Goal: Task Accomplishment & Management: Manage account settings

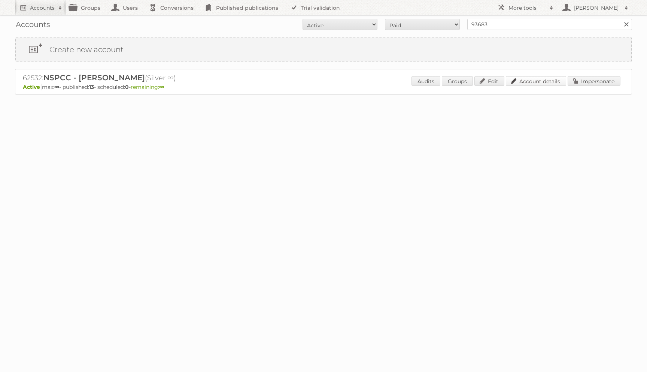
click at [545, 82] on link "Account details" at bounding box center [536, 81] width 60 height 10
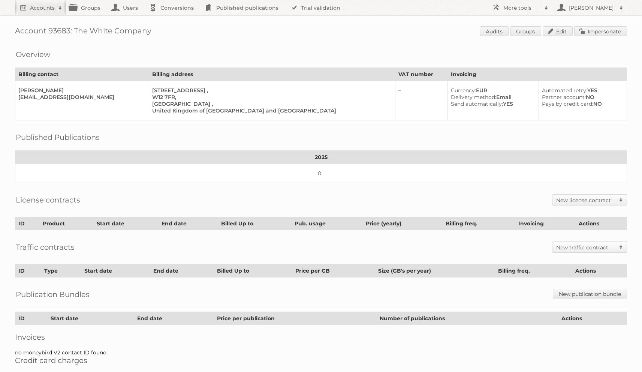
click at [270, 157] on th "2025" at bounding box center [320, 157] width 611 height 13
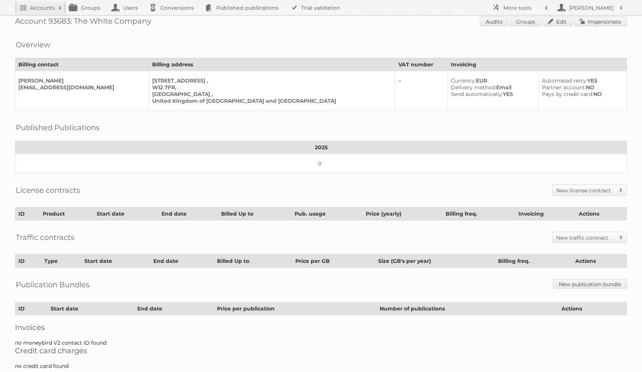
scroll to position [25, 0]
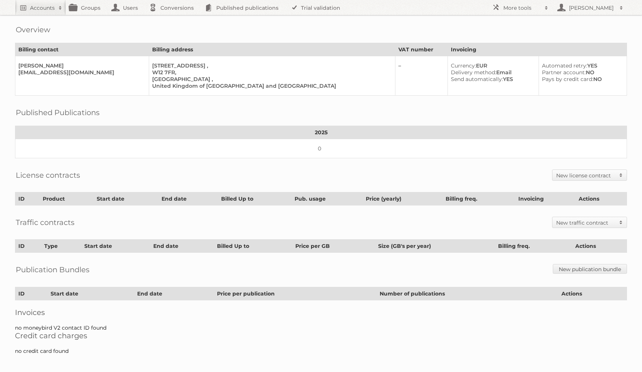
click at [580, 174] on h2 "New license contract" at bounding box center [585, 175] width 59 height 7
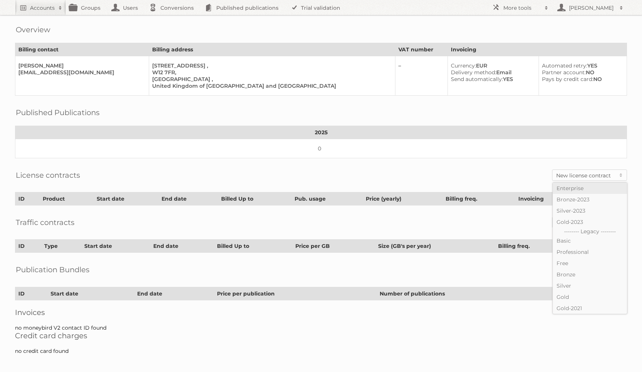
click at [577, 189] on link "Enterprise" at bounding box center [589, 187] width 74 height 11
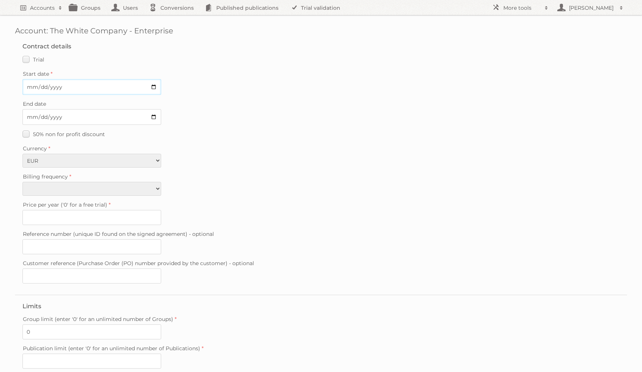
click at [31, 83] on input "Start date" at bounding box center [91, 87] width 139 height 16
type input "2025-08-29"
click at [30, 115] on input "End date" at bounding box center [91, 117] width 139 height 16
type input "2025-08-31"
click at [29, 51] on fieldset "Contract details Trial Verified trial Start date 2025-08-29 End date 2025-08-31…" at bounding box center [321, 164] width 612 height 259
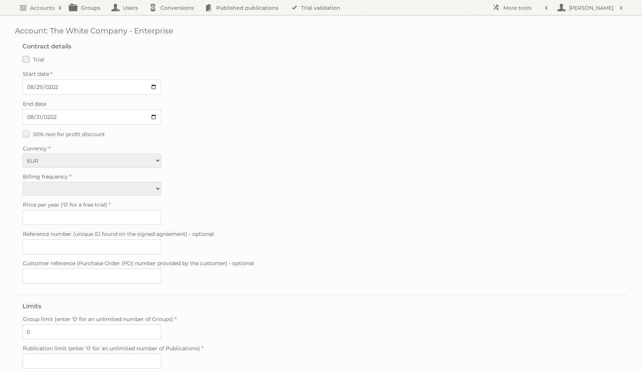
click at [29, 57] on label "Trial" at bounding box center [33, 59] width 22 height 11
click at [0, 0] on input "Trial" at bounding box center [0, 0] width 0 height 0
type input "0"
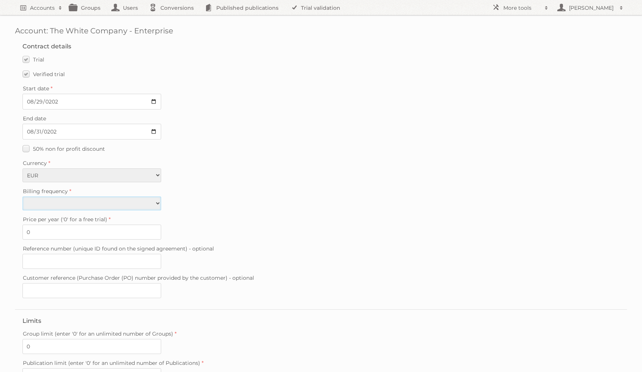
click at [48, 200] on select "Monthly Quarterly Yearly Every 2 years" at bounding box center [91, 203] width 139 height 14
select select "yearly"
click at [22, 196] on select "Monthly Quarterly Yearly Every 2 years" at bounding box center [91, 203] width 139 height 14
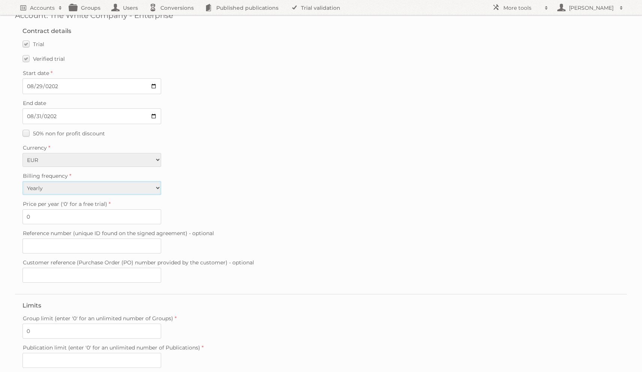
scroll to position [120, 0]
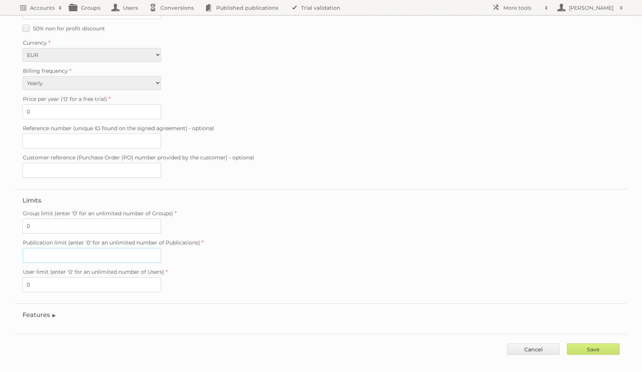
click at [58, 248] on input "Publication limit (enter '0' for an unlimited number of Publications)" at bounding box center [91, 255] width 139 height 15
type input "0"
click at [291, 225] on div "Group limit (enter '0' for an unlimited number of Groups) 0" at bounding box center [320, 220] width 597 height 25
click at [31, 313] on fieldset "Features Enable accessibility text Enable account tree structure Enable analyti…" at bounding box center [321, 316] width 612 height 27
click at [33, 311] on legend "Features" at bounding box center [39, 314] width 34 height 7
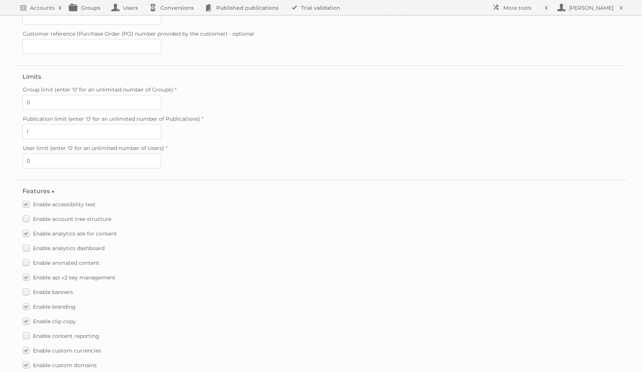
scroll to position [285, 0]
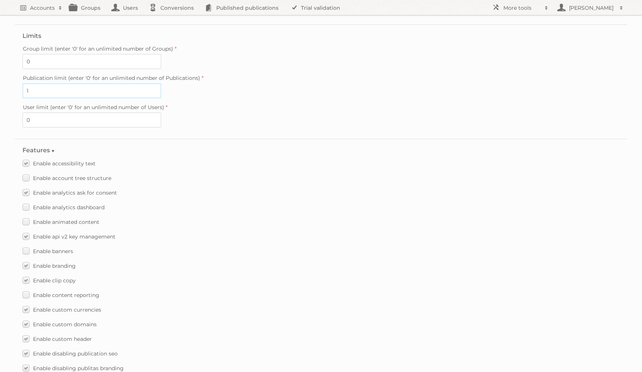
click at [39, 85] on input "1" at bounding box center [91, 90] width 139 height 15
type input "12"
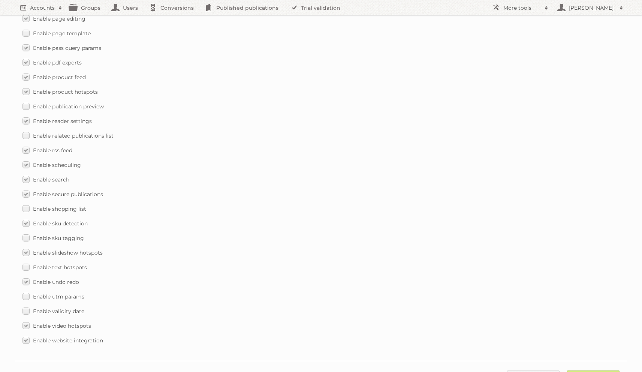
scroll to position [1011, 0]
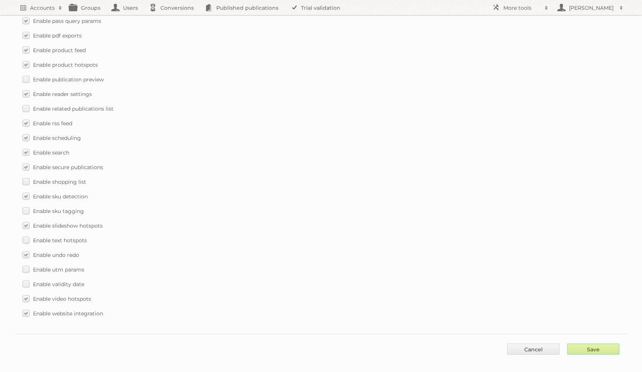
click at [585, 343] on input "Save" at bounding box center [593, 348] width 52 height 11
type input "..."
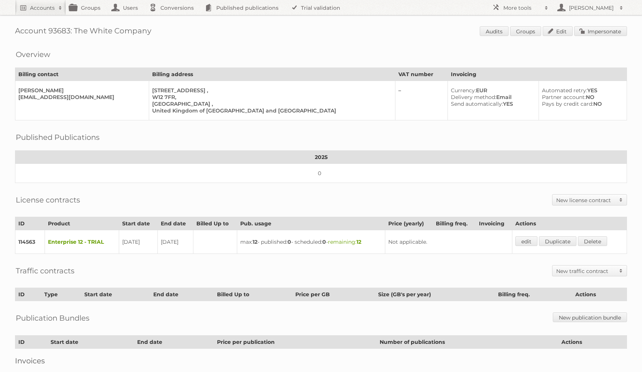
drag, startPoint x: 75, startPoint y: 31, endPoint x: 175, endPoint y: 30, distance: 99.6
click at [175, 30] on h1 "Account 93683: The White Company Audits Groups Edit Impersonate" at bounding box center [321, 31] width 612 height 11
copy h1 "The White Company"
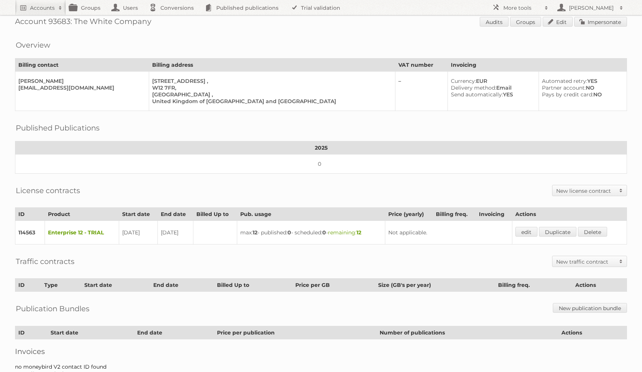
click at [561, 190] on h2 "New license contract" at bounding box center [585, 190] width 59 height 7
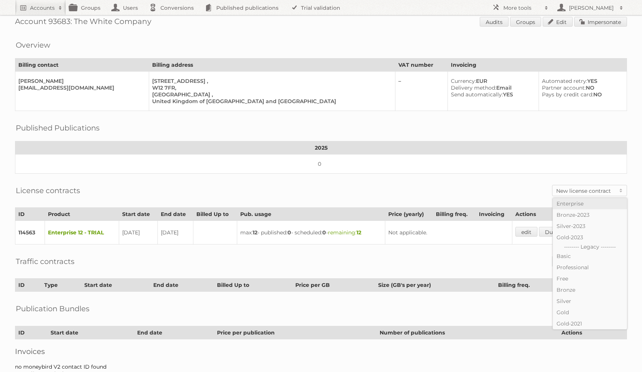
click at [573, 204] on link "Enterprise" at bounding box center [589, 203] width 74 height 11
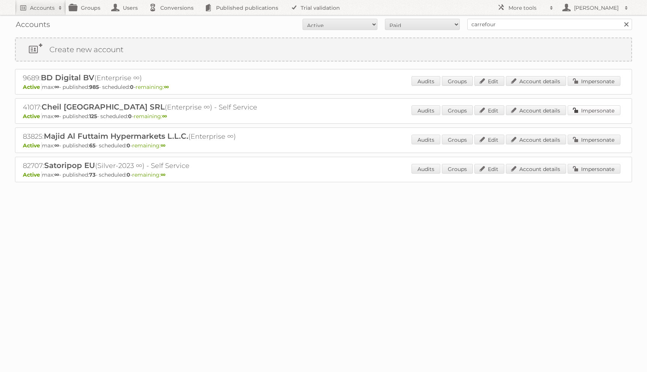
click at [589, 108] on link "Impersonate" at bounding box center [594, 110] width 53 height 10
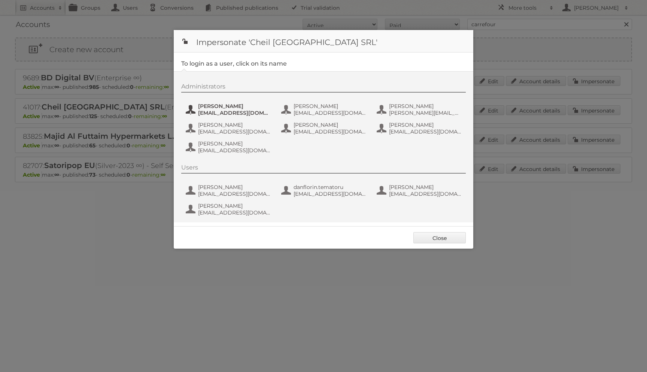
click at [202, 104] on span "[PERSON_NAME]" at bounding box center [234, 106] width 73 height 7
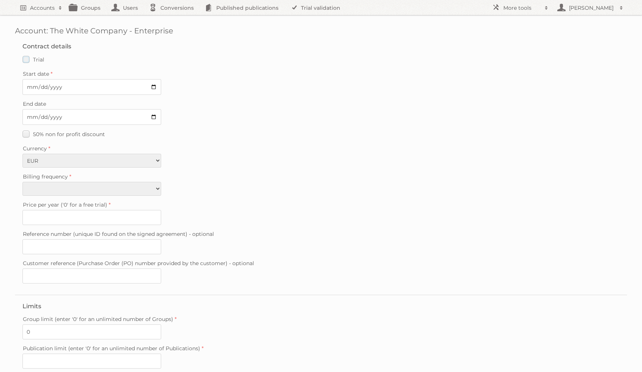
click at [26, 62] on label "Trial" at bounding box center [33, 59] width 22 height 11
click at [0, 0] on input "Trial" at bounding box center [0, 0] width 0 height 0
type input "0"
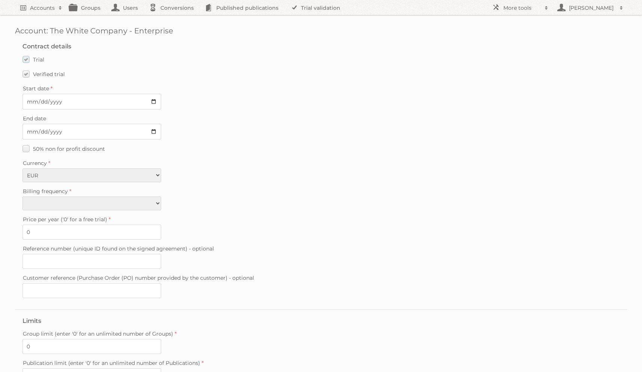
click at [26, 62] on label "Trial" at bounding box center [33, 59] width 22 height 11
click at [0, 0] on input "Trial" at bounding box center [0, 0] width 0 height 0
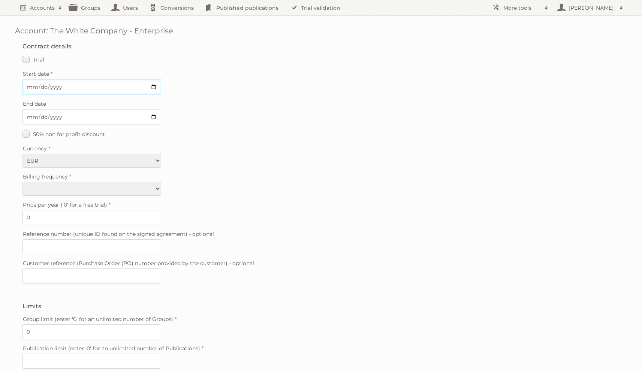
click at [27, 85] on input "Start date" at bounding box center [91, 87] width 139 height 16
type input "3036-09-01"
type input "2025-09-01"
click at [32, 115] on input "End date" at bounding box center [91, 117] width 139 height 16
type input "2026-08-31"
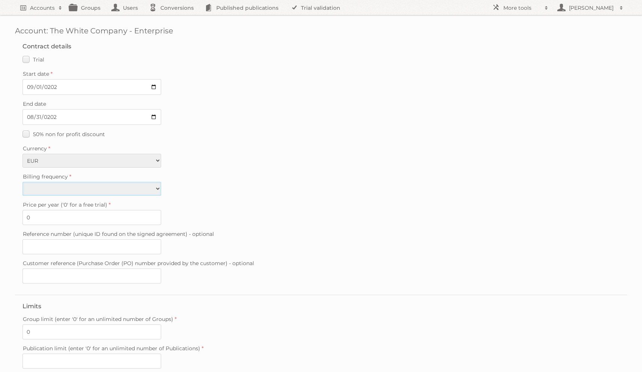
click at [47, 185] on select "Monthly Quarterly Yearly Every 2 years" at bounding box center [91, 189] width 139 height 14
select select "yearly"
click at [22, 182] on select "Monthly Quarterly Yearly Every 2 years" at bounding box center [91, 189] width 139 height 14
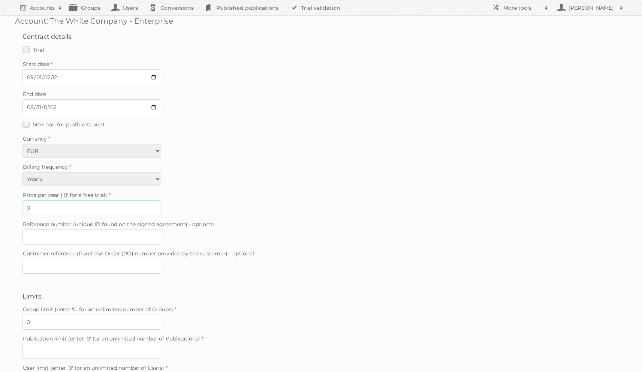
click at [62, 207] on input "0" at bounding box center [91, 207] width 139 height 15
type input "9900"
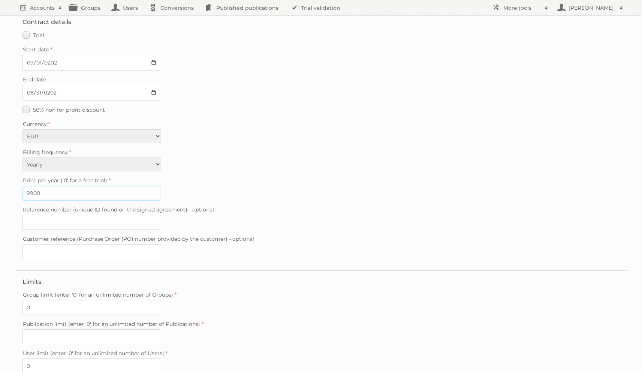
scroll to position [29, 0]
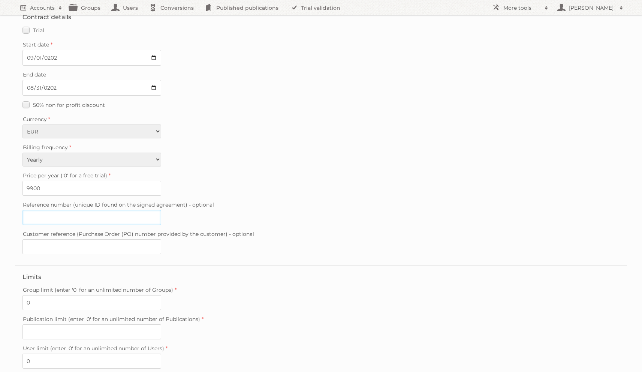
drag, startPoint x: 58, startPoint y: 214, endPoint x: 76, endPoint y: 145, distance: 70.5
click at [58, 214] on input "Reference number (unique ID found on the signed agreement) - optional" at bounding box center [91, 217] width 139 height 15
paste input "Reference: 20250822-170650701"
type input "20250822-170650701"
click at [241, 144] on label "Billing frequency" at bounding box center [320, 147] width 597 height 10
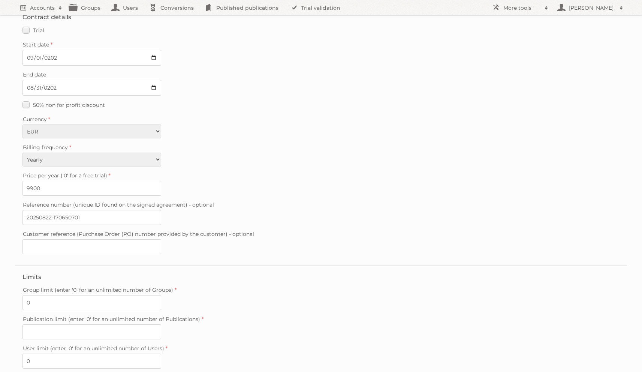
click at [161, 152] on select "Monthly Quarterly Yearly Every 2 years" at bounding box center [91, 159] width 139 height 14
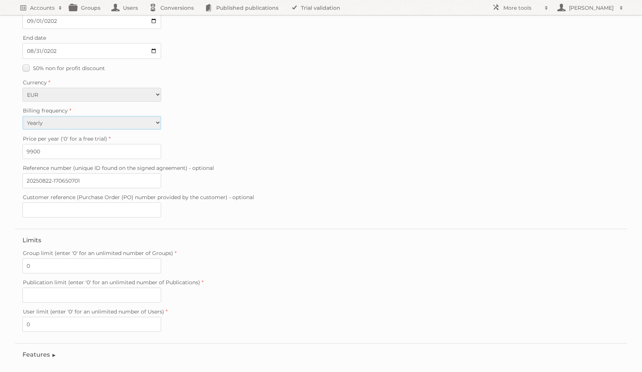
scroll to position [105, 0]
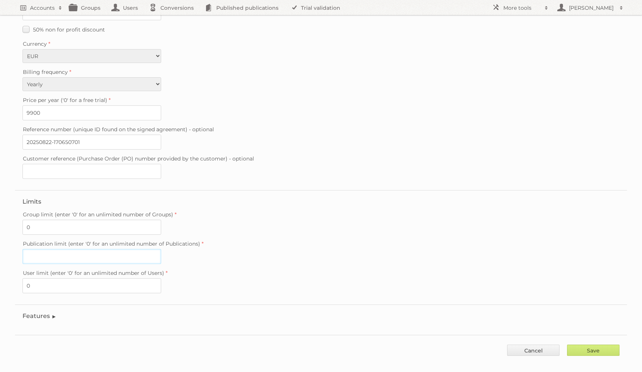
click at [49, 254] on input "Publication limit (enter '0' for an unlimited number of Publications)" at bounding box center [91, 256] width 139 height 15
type input "12"
click at [44, 304] on fieldset "Features Enable accessibility text Enable account tree structure Enable analyti…" at bounding box center [321, 317] width 612 height 27
click at [44, 312] on legend "Features" at bounding box center [39, 315] width 34 height 7
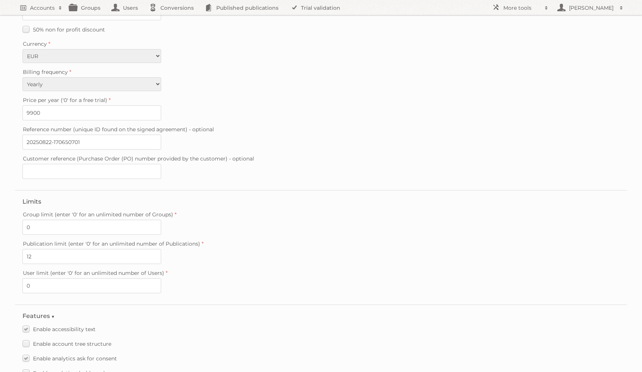
scroll to position [109, 0]
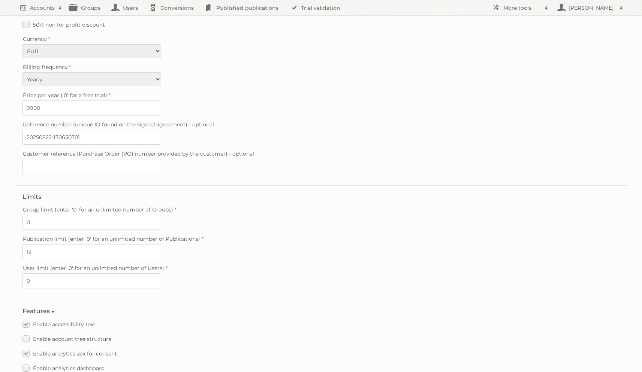
click at [123, 292] on fieldset "Limits Group limit (enter '0' for an unlimited number of Groups) 0 Publication …" at bounding box center [321, 242] width 612 height 114
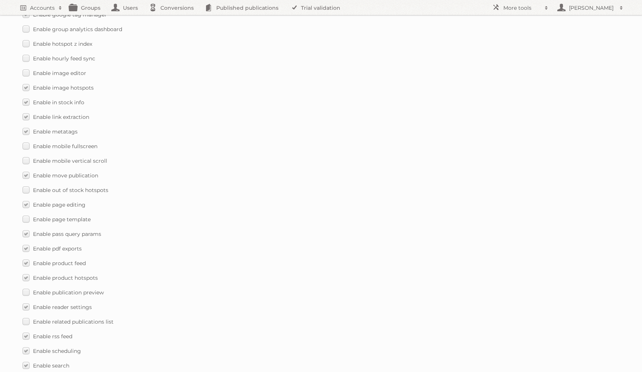
scroll to position [997, 0]
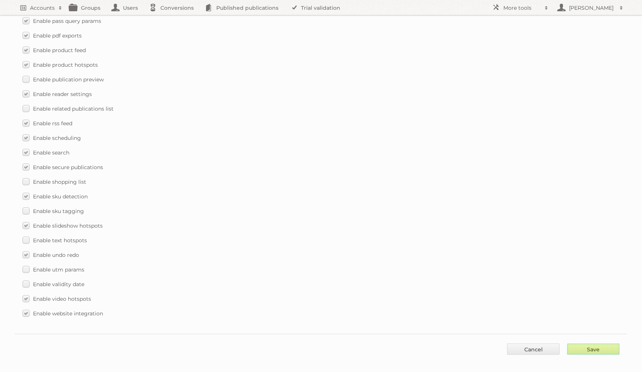
click at [580, 344] on input "Save" at bounding box center [593, 348] width 52 height 11
type input "..."
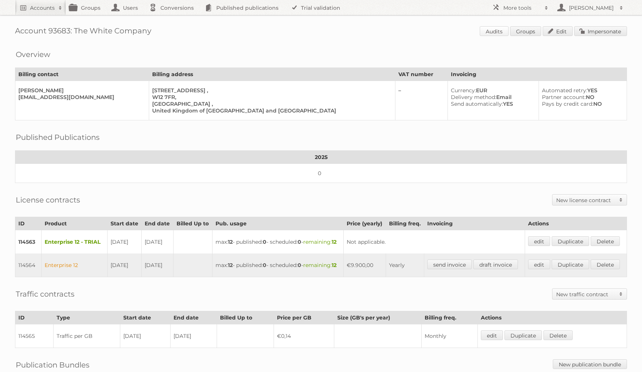
click at [481, 34] on link "Audits" at bounding box center [493, 31] width 29 height 10
click at [563, 35] on link "Edit" at bounding box center [557, 31] width 30 height 10
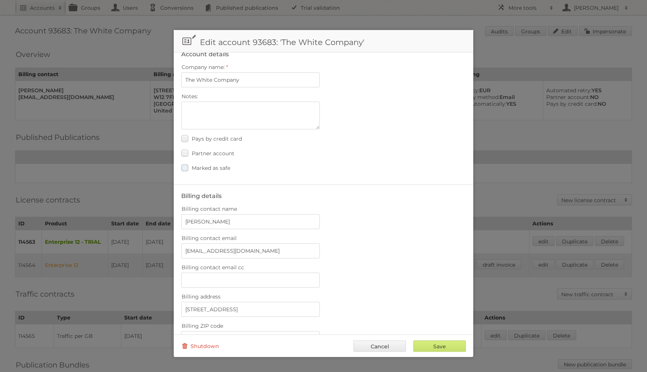
click at [229, 166] on span "Marked as safe" at bounding box center [211, 167] width 39 height 7
click at [0, 0] on input "Marked as safe" at bounding box center [0, 0] width 0 height 0
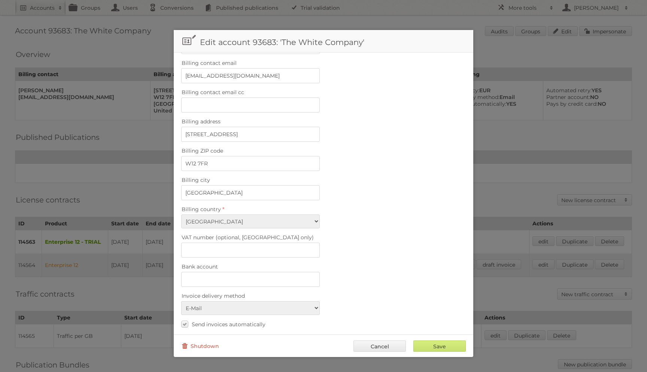
scroll to position [225, 0]
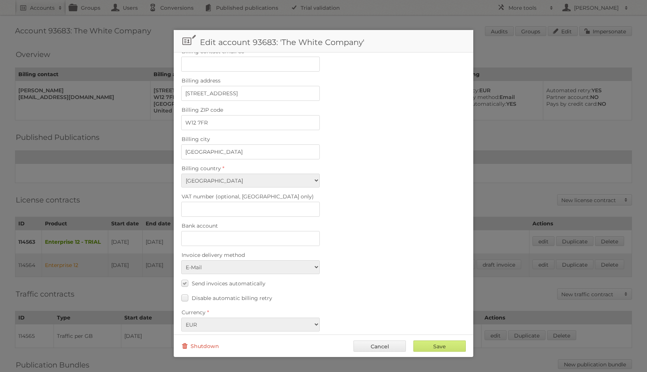
drag, startPoint x: 218, startPoint y: 276, endPoint x: 263, endPoint y: 306, distance: 53.6
click at [218, 280] on span "Send invoices automatically" at bounding box center [229, 283] width 74 height 7
click at [0, 0] on input "Send invoices automatically" at bounding box center [0, 0] width 0 height 0
click at [433, 345] on input "Save" at bounding box center [440, 345] width 52 height 11
type input "..."
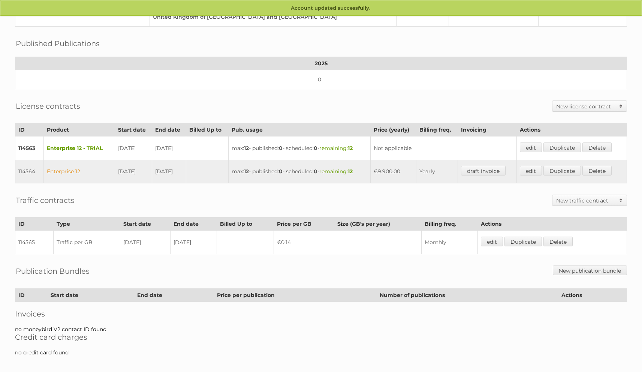
scroll to position [95, 0]
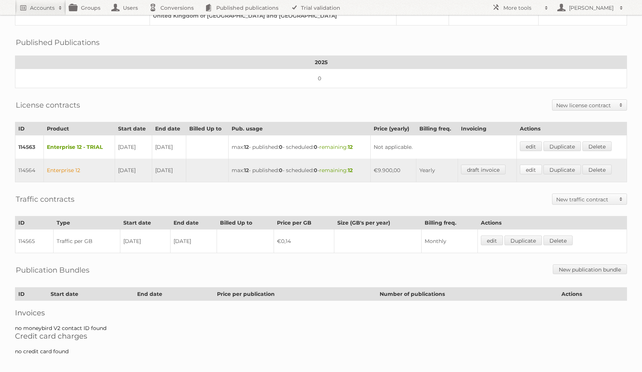
click at [530, 165] on link "edit" at bounding box center [531, 169] width 22 height 10
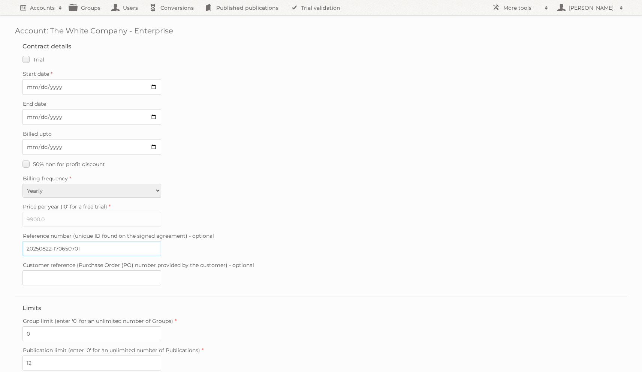
click at [78, 245] on input "20250822-170650701" at bounding box center [91, 248] width 139 height 15
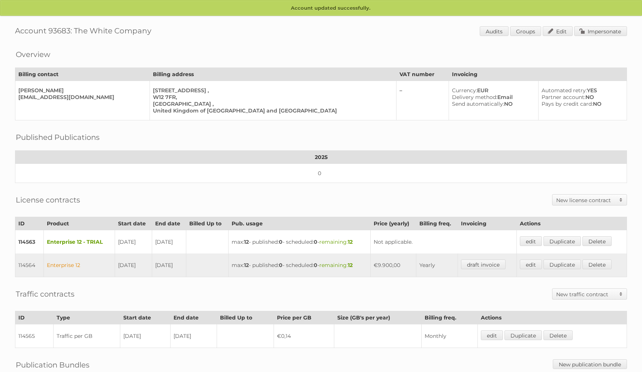
scroll to position [95, 0]
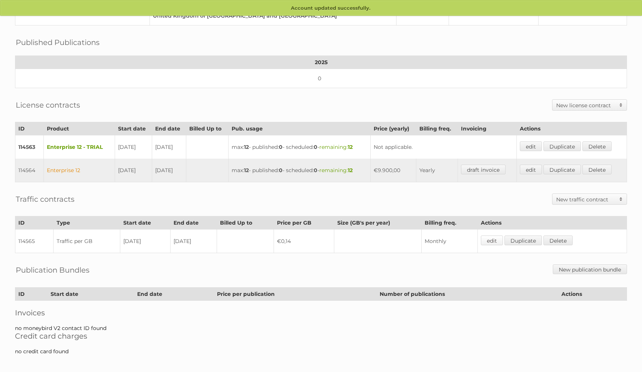
click at [493, 235] on link "edit" at bounding box center [492, 240] width 22 height 10
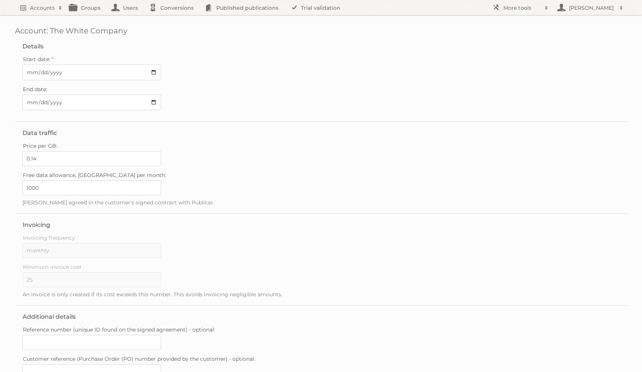
scroll to position [57, 0]
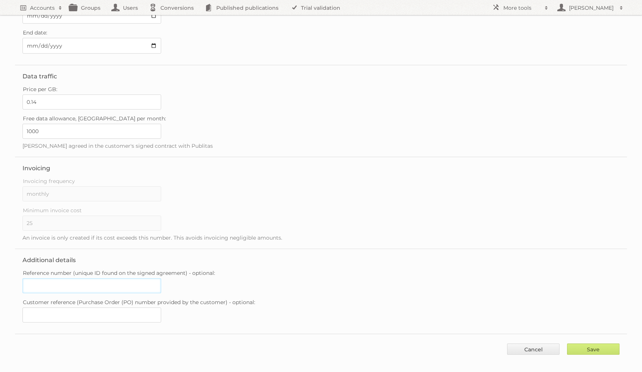
click at [67, 278] on input "Reference number (unique ID found on the signed agreement) - optional:" at bounding box center [91, 285] width 139 height 15
paste input "20250822-170650701"
type input "20250822-170650701"
click at [589, 343] on input "Save" at bounding box center [593, 348] width 52 height 11
type input "..."
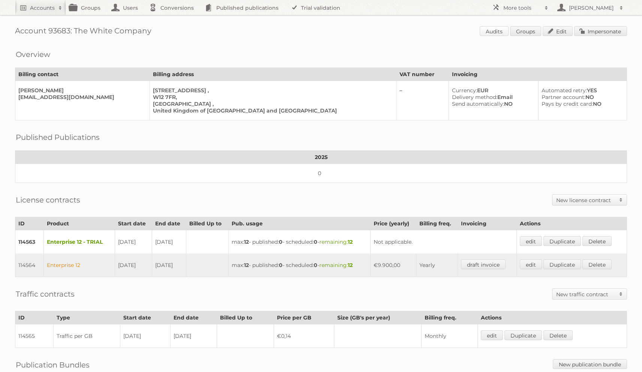
click at [497, 35] on link "Audits" at bounding box center [493, 31] width 29 height 10
